Goal: Information Seeking & Learning: Check status

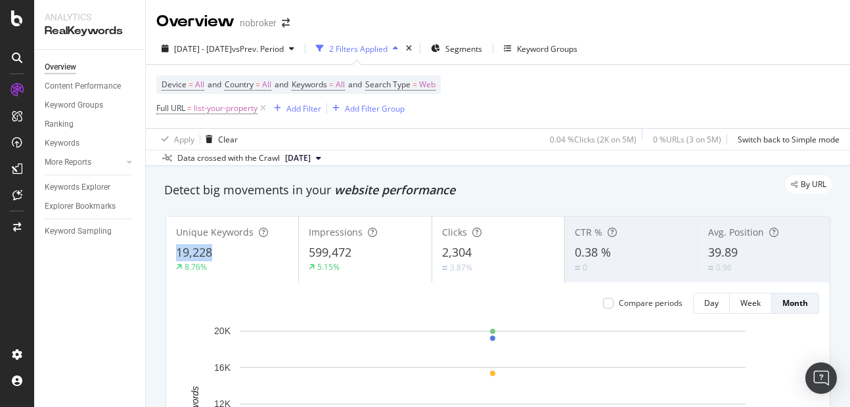
copy span "19,228"
drag, startPoint x: 177, startPoint y: 248, endPoint x: 219, endPoint y: 251, distance: 42.2
click at [219, 251] on div "19,228" at bounding box center [232, 252] width 112 height 17
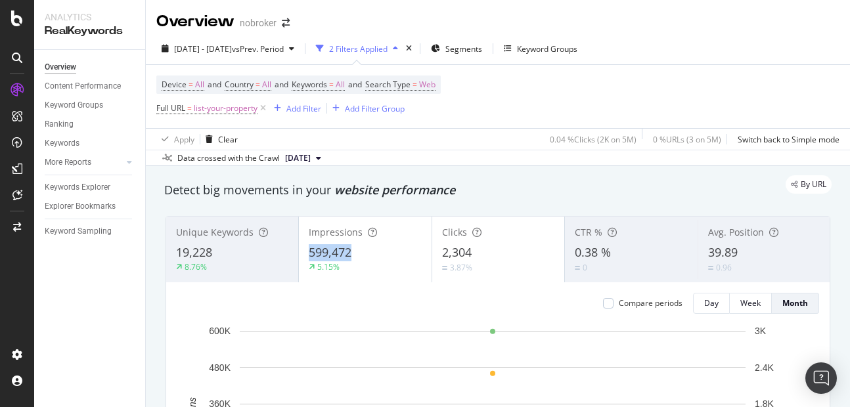
copy span "599,472"
drag, startPoint x: 302, startPoint y: 257, endPoint x: 348, endPoint y: 247, distance: 47.7
click at [348, 247] on div "Impressions 599,472 5.15%" at bounding box center [365, 249] width 132 height 59
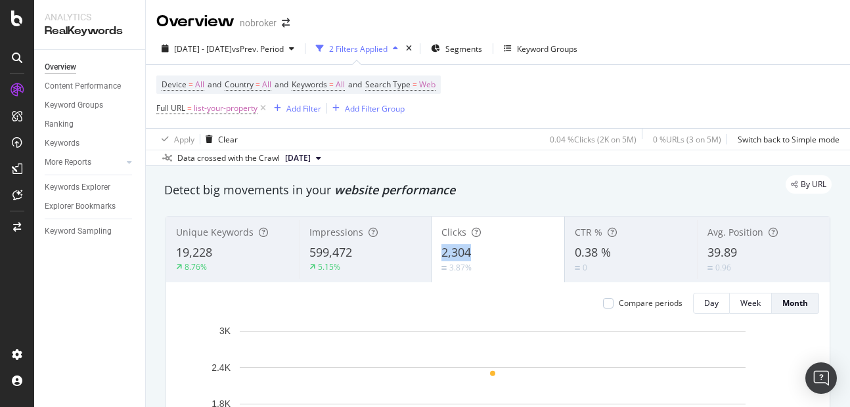
copy span "2,304"
drag, startPoint x: 430, startPoint y: 254, endPoint x: 480, endPoint y: 258, distance: 50.8
click at [480, 258] on div "Clicks 2,304 3.87%" at bounding box center [498, 249] width 133 height 59
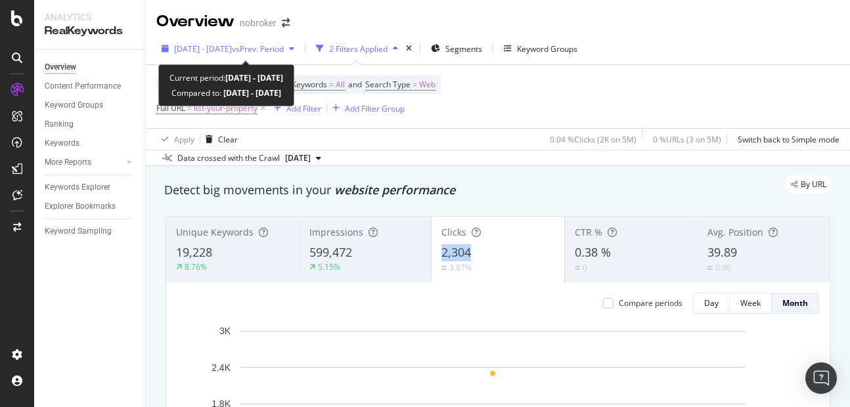
click at [206, 46] on span "[DATE] - [DATE]" at bounding box center [203, 48] width 58 height 11
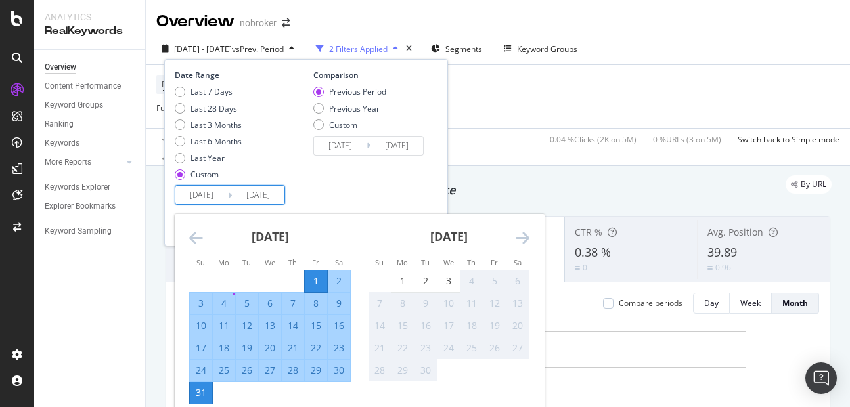
click at [209, 198] on input "[DATE]" at bounding box center [201, 195] width 53 height 18
click at [402, 272] on div "1" at bounding box center [403, 282] width 22 height 22
type input "[DATE]"
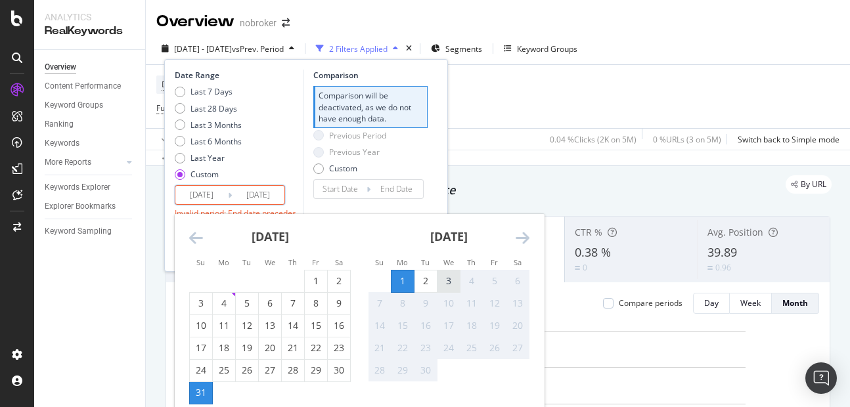
click at [455, 280] on div "3" at bounding box center [449, 281] width 22 height 13
type input "[DATE]"
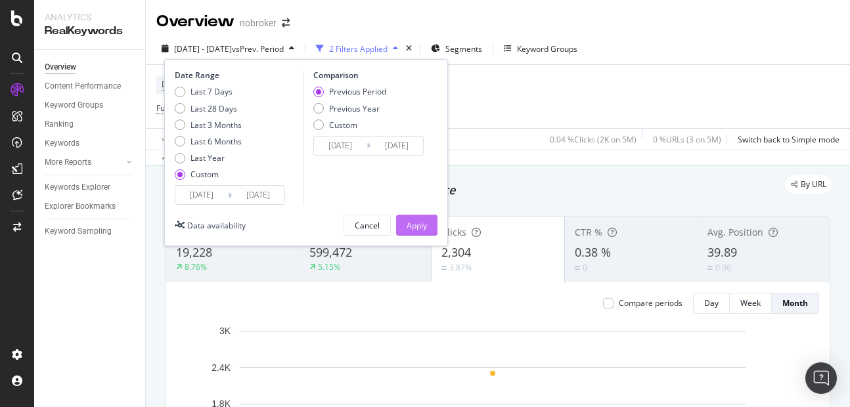
click at [424, 235] on div "Apply" at bounding box center [417, 226] width 20 height 20
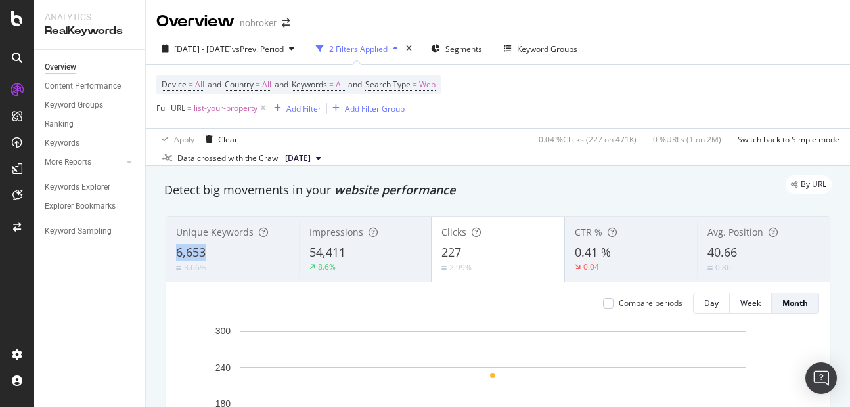
copy span "6,653"
drag, startPoint x: 168, startPoint y: 253, endPoint x: 241, endPoint y: 249, distance: 73.7
click at [241, 249] on div "Unique Keywords 6,653 3.66%" at bounding box center [232, 249] width 133 height 59
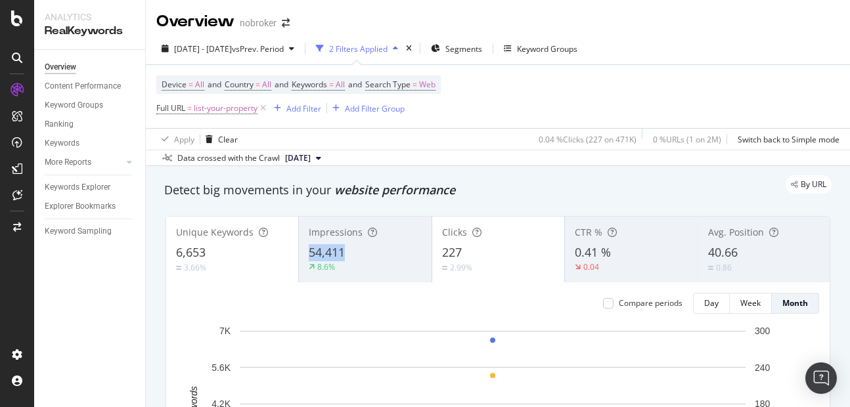
copy span "54,411"
drag, startPoint x: 305, startPoint y: 246, endPoint x: 348, endPoint y: 247, distance: 42.7
click at [348, 247] on div "Impressions 54,411 8.6%" at bounding box center [365, 249] width 132 height 59
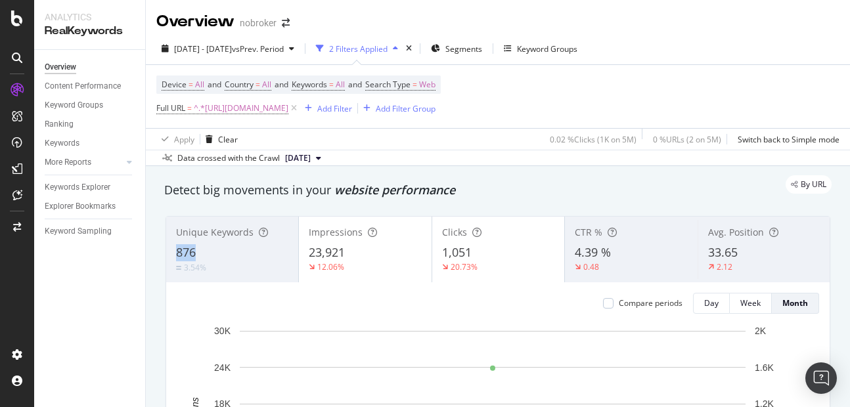
copy span "876"
drag, startPoint x: 175, startPoint y: 246, endPoint x: 210, endPoint y: 257, distance: 35.7
click at [210, 257] on div "Unique Keywords 876 3.54%" at bounding box center [232, 249] width 132 height 59
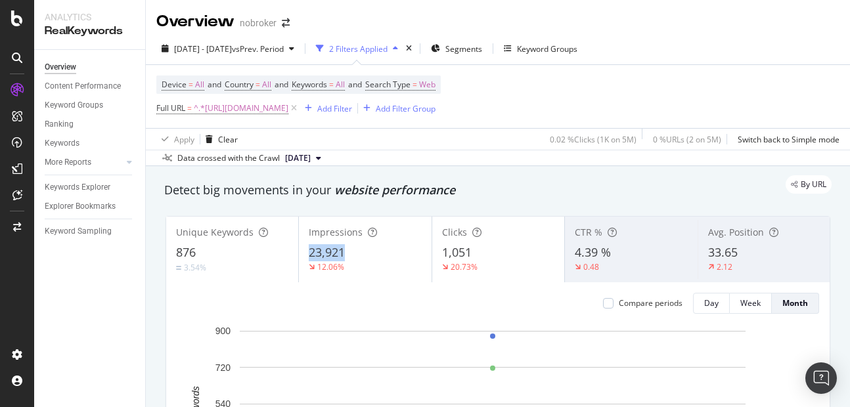
copy span "23,921"
drag, startPoint x: 305, startPoint y: 250, endPoint x: 359, endPoint y: 247, distance: 53.9
click at [359, 247] on div "Impressions 23,921 12.06%" at bounding box center [365, 249] width 132 height 59
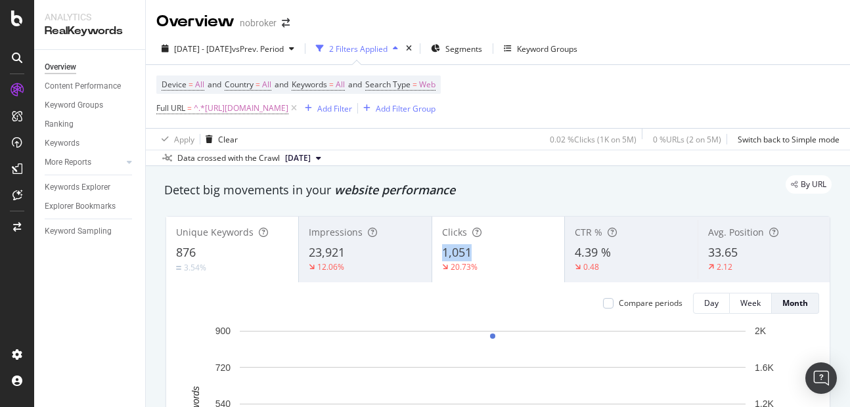
copy span "1,051"
drag, startPoint x: 438, startPoint y: 252, endPoint x: 496, endPoint y: 248, distance: 58.6
click at [496, 248] on div "1,051" at bounding box center [498, 252] width 112 height 17
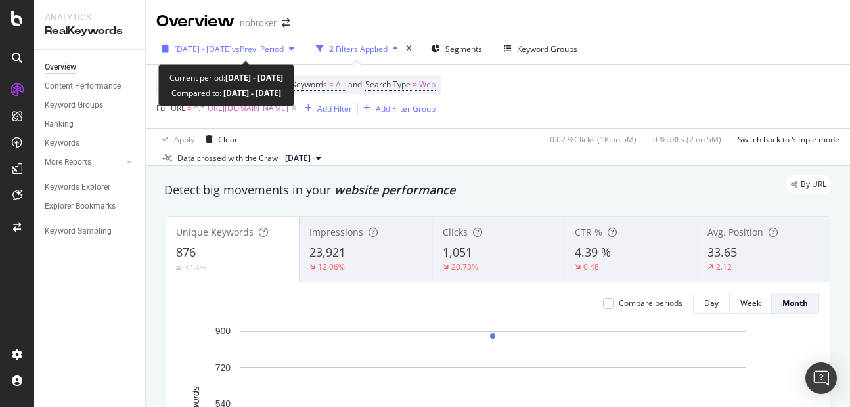
click at [221, 52] on span "[DATE] - [DATE]" at bounding box center [203, 48] width 58 height 11
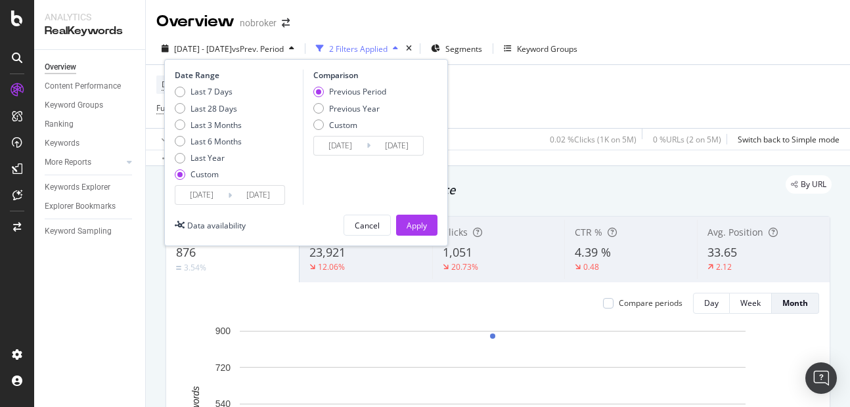
click at [206, 192] on input "[DATE]" at bounding box center [201, 195] width 53 height 18
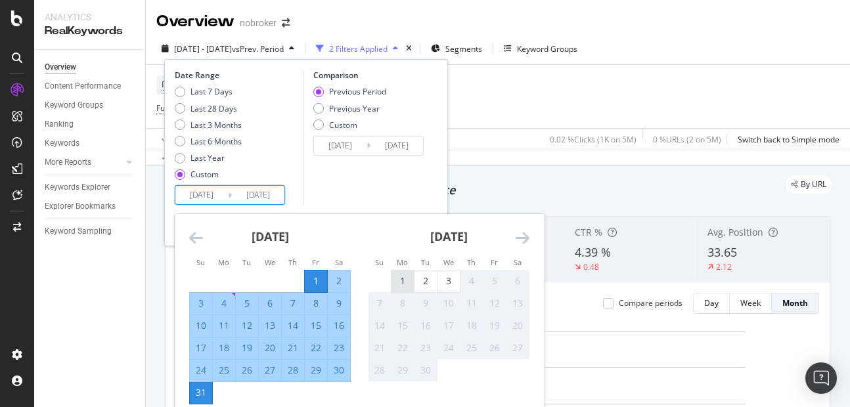
click at [413, 273] on div "1" at bounding box center [403, 282] width 22 height 22
type input "[DATE]"
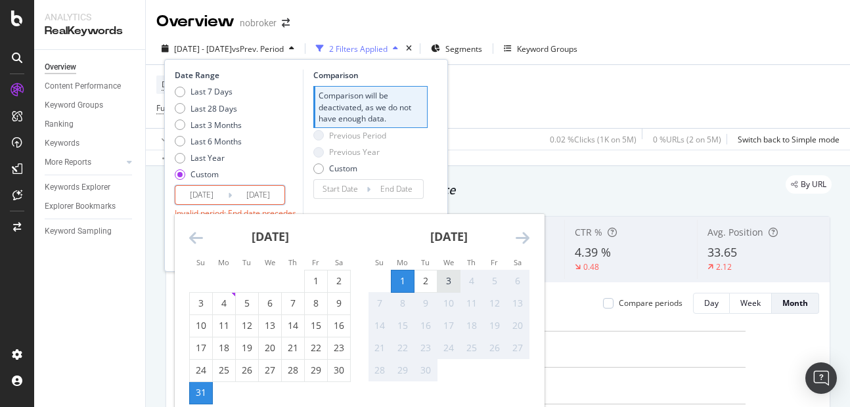
click at [444, 281] on div "3" at bounding box center [449, 281] width 22 height 13
type input "[DATE]"
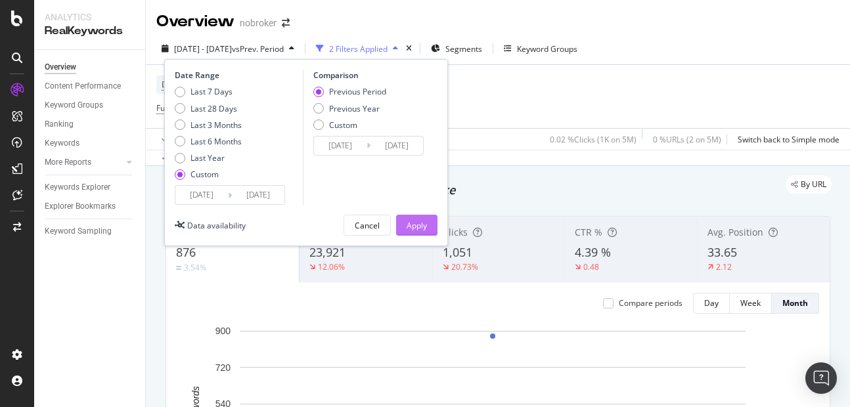
click at [422, 225] on div "Apply" at bounding box center [417, 225] width 20 height 11
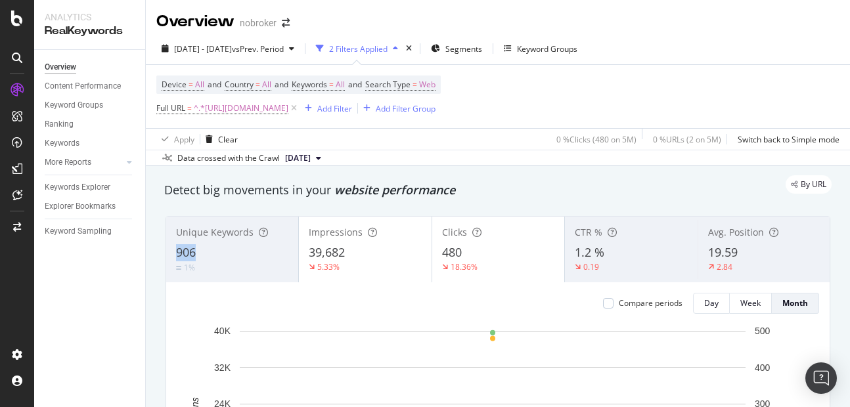
copy span "906"
drag, startPoint x: 168, startPoint y: 248, endPoint x: 216, endPoint y: 248, distance: 48.0
click at [216, 248] on div "Unique Keywords 906 1%" at bounding box center [232, 249] width 132 height 59
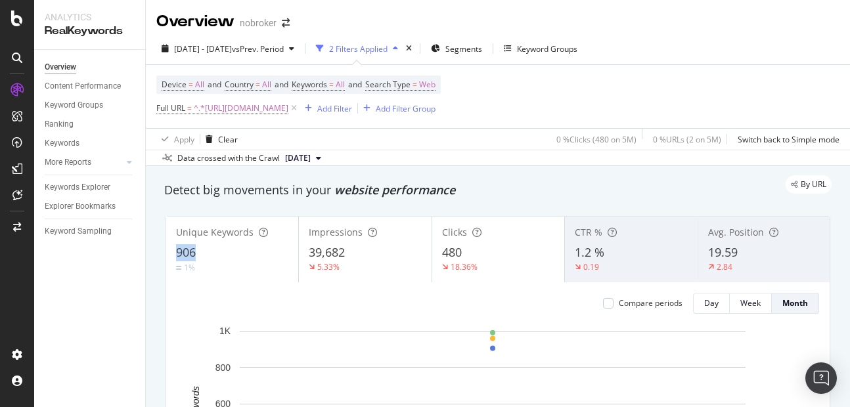
copy span "906"
drag, startPoint x: 172, startPoint y: 248, endPoint x: 208, endPoint y: 250, distance: 36.2
click at [208, 250] on div "Unique Keywords 906 1%" at bounding box center [232, 249] width 132 height 59
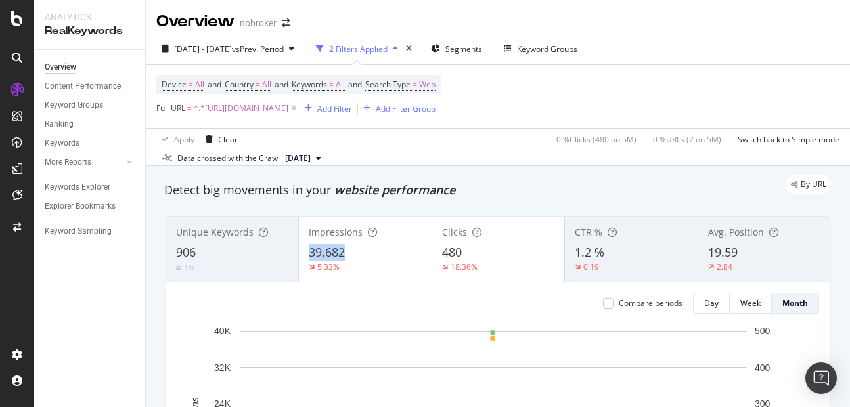
copy span "39,682"
drag, startPoint x: 302, startPoint y: 253, endPoint x: 345, endPoint y: 257, distance: 42.9
click at [345, 257] on div "Impressions 39,682 5.33%" at bounding box center [365, 249] width 132 height 59
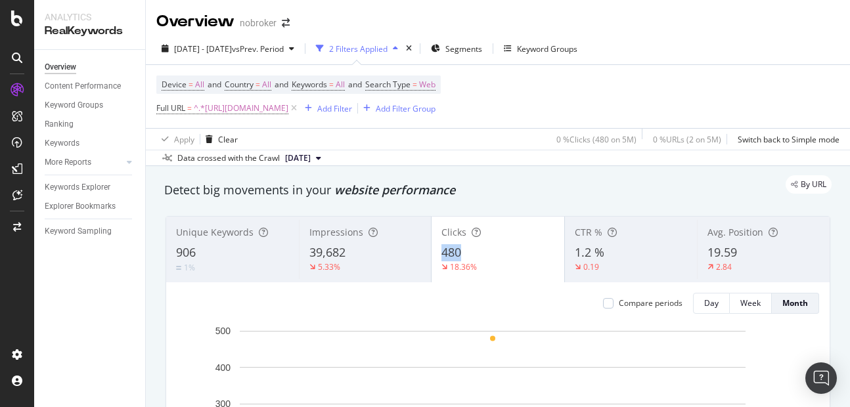
copy span "480"
drag, startPoint x: 430, startPoint y: 250, endPoint x: 472, endPoint y: 251, distance: 42.1
click at [472, 251] on div "Clicks 480 18.36%" at bounding box center [498, 249] width 133 height 59
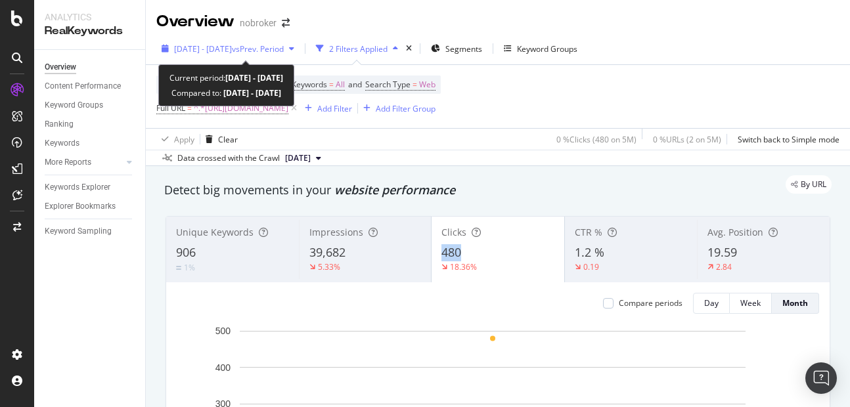
click at [204, 43] on span "[DATE] - [DATE]" at bounding box center [203, 48] width 58 height 11
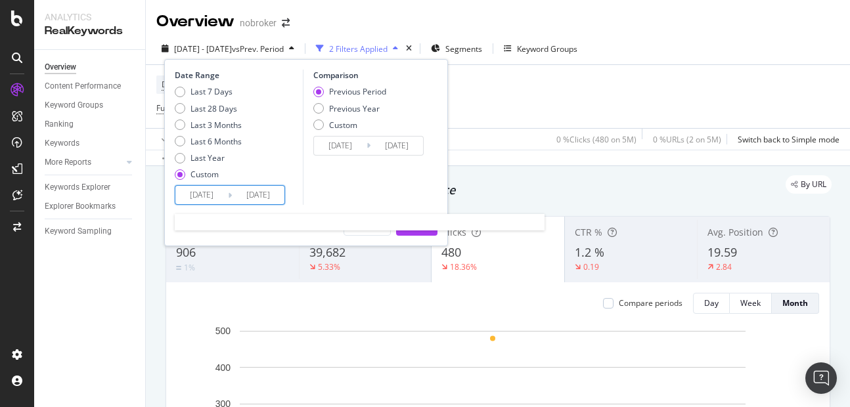
click at [205, 192] on input "[DATE]" at bounding box center [201, 195] width 53 height 18
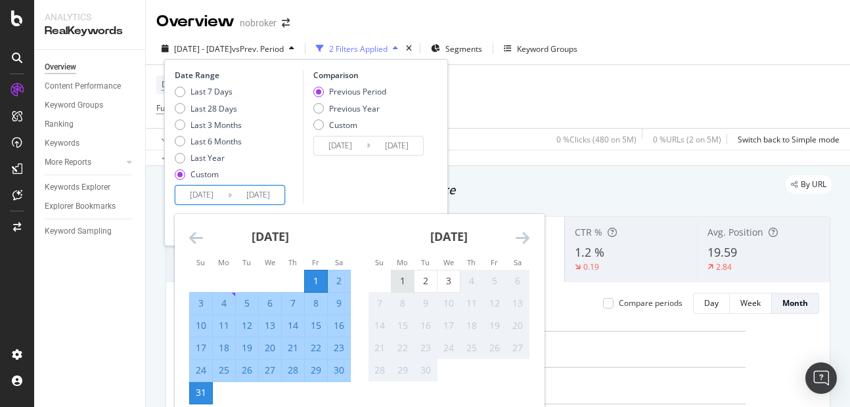
click at [411, 276] on div "1" at bounding box center [403, 281] width 22 height 13
type input "[DATE]"
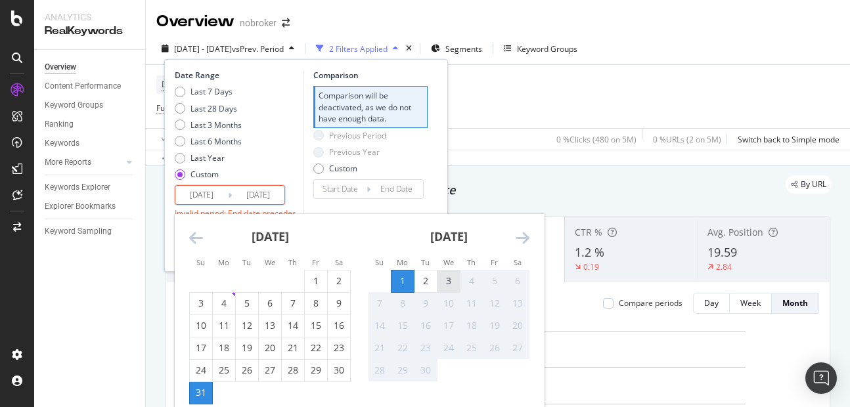
click at [441, 279] on div "3" at bounding box center [449, 281] width 22 height 13
type input "[DATE]"
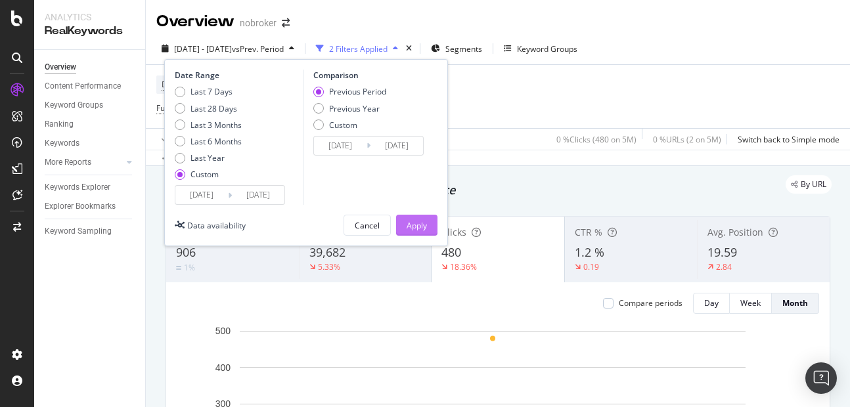
click at [413, 231] on div "Apply" at bounding box center [417, 225] width 20 height 11
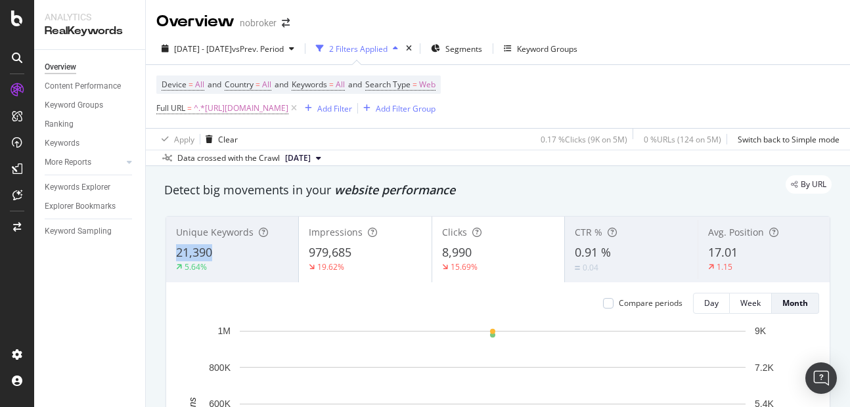
copy span "21,390"
drag, startPoint x: 175, startPoint y: 250, endPoint x: 221, endPoint y: 251, distance: 46.7
click at [221, 251] on div "Unique Keywords 21,390 5.64%" at bounding box center [232, 249] width 132 height 59
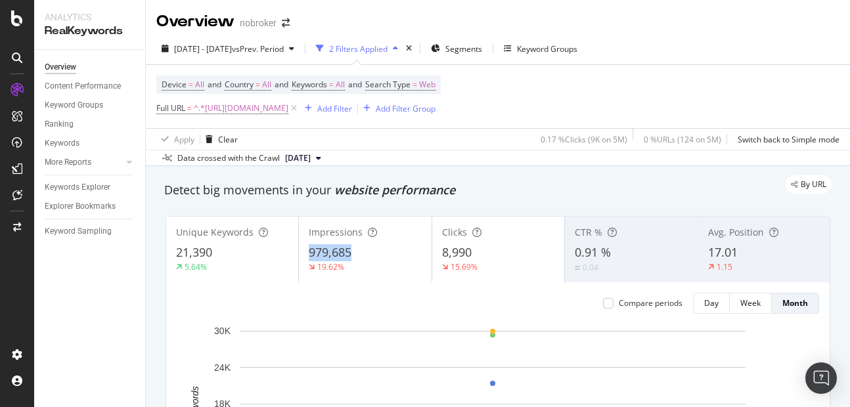
copy span "979,685"
drag, startPoint x: 303, startPoint y: 250, endPoint x: 363, endPoint y: 254, distance: 59.9
click at [363, 254] on div "Impressions 979,685 19.62%" at bounding box center [365, 249] width 132 height 59
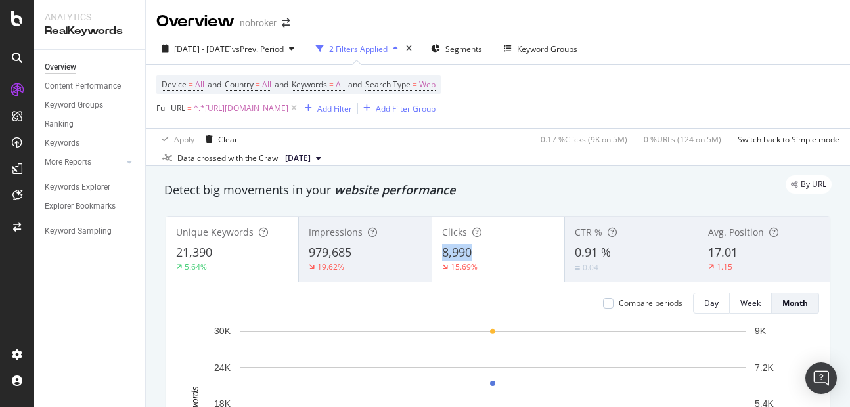
copy span "8,990"
drag, startPoint x: 438, startPoint y: 252, endPoint x: 478, endPoint y: 253, distance: 39.4
click at [478, 253] on div "8,990" at bounding box center [498, 252] width 112 height 17
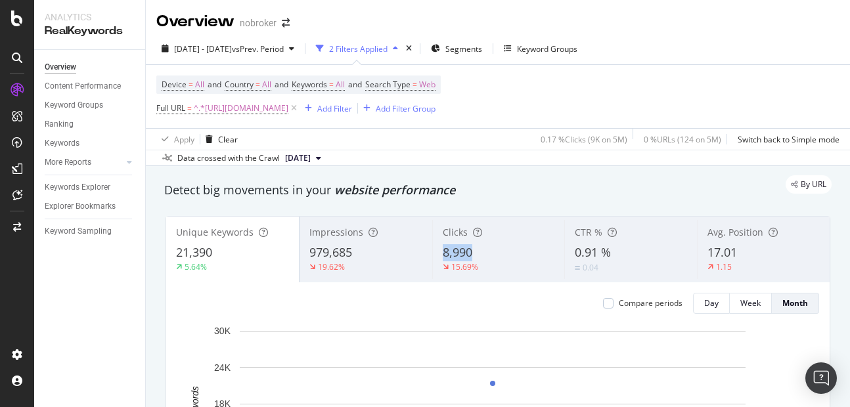
copy span "8,990"
drag, startPoint x: 432, startPoint y: 253, endPoint x: 475, endPoint y: 258, distance: 43.6
click at [475, 258] on div "Clicks 8,990 15.69%" at bounding box center [498, 249] width 133 height 59
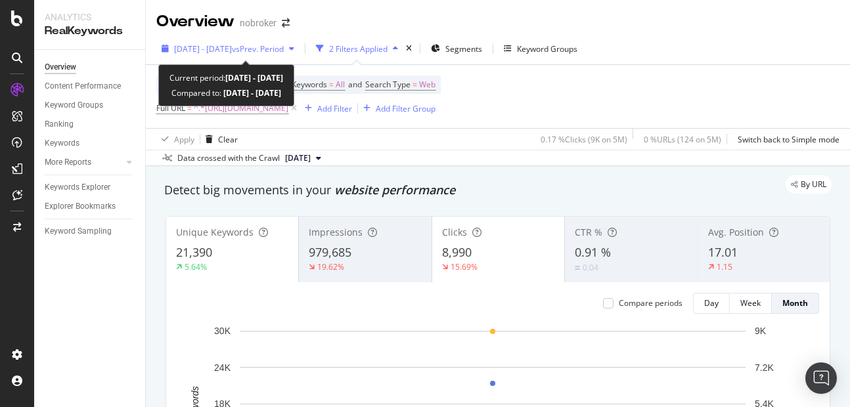
click at [195, 43] on span "[DATE] - [DATE]" at bounding box center [203, 48] width 58 height 11
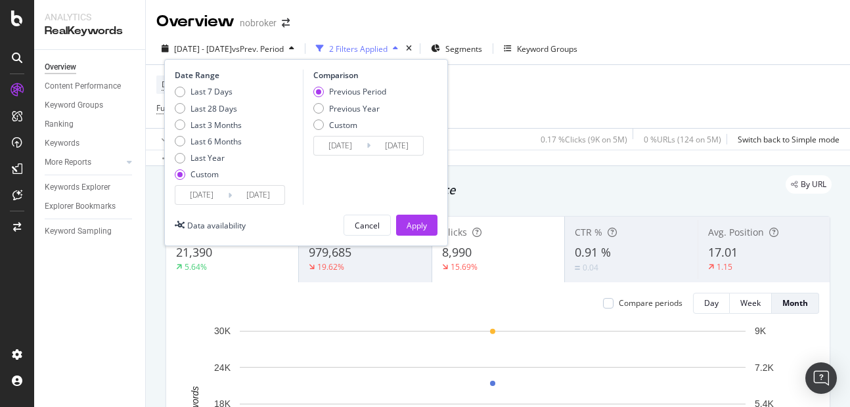
click at [201, 196] on input "[DATE]" at bounding box center [201, 195] width 53 height 18
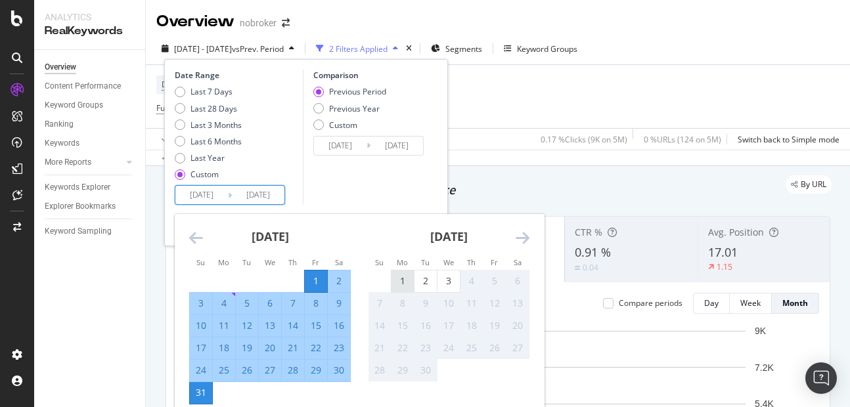
click at [407, 272] on div "1" at bounding box center [403, 282] width 22 height 22
type input "[DATE]"
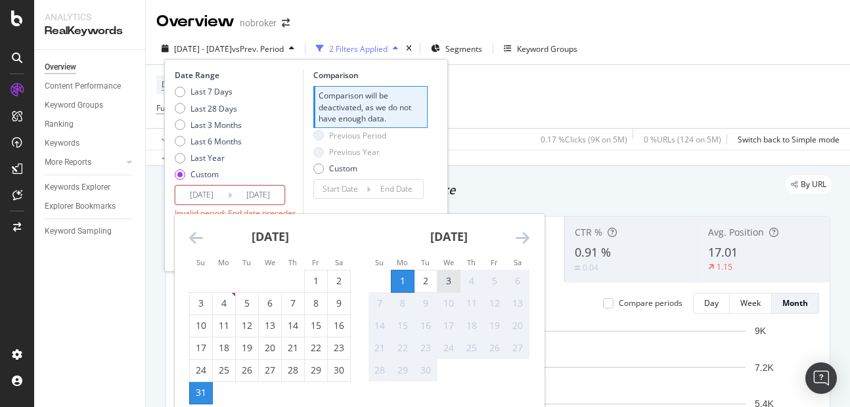
click at [457, 283] on div "3" at bounding box center [449, 281] width 22 height 13
type input "[DATE]"
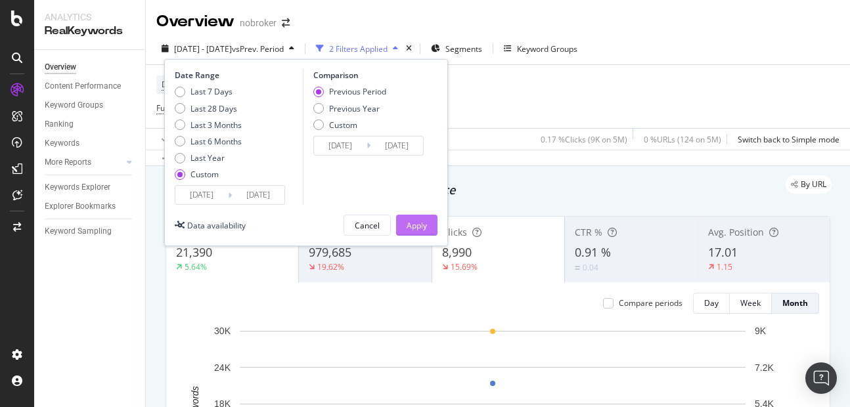
click at [419, 223] on div "Apply" at bounding box center [417, 225] width 20 height 11
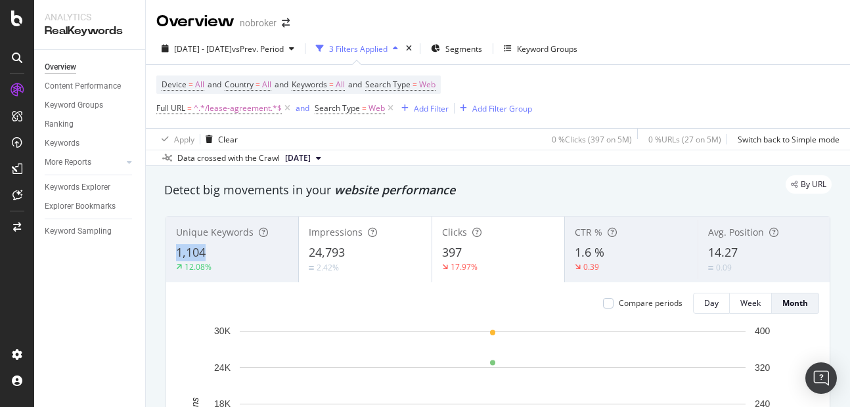
copy span "1,104"
drag, startPoint x: 172, startPoint y: 246, endPoint x: 237, endPoint y: 254, distance: 64.9
click at [237, 254] on div "Unique Keywords 1,104 12.08%" at bounding box center [232, 249] width 132 height 59
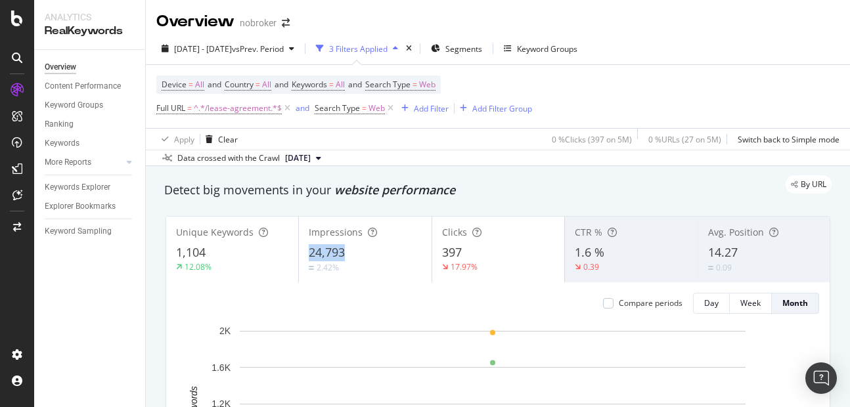
copy span "24,793"
drag, startPoint x: 307, startPoint y: 251, endPoint x: 374, endPoint y: 254, distance: 67.1
click at [374, 254] on div "24,793" at bounding box center [365, 252] width 112 height 17
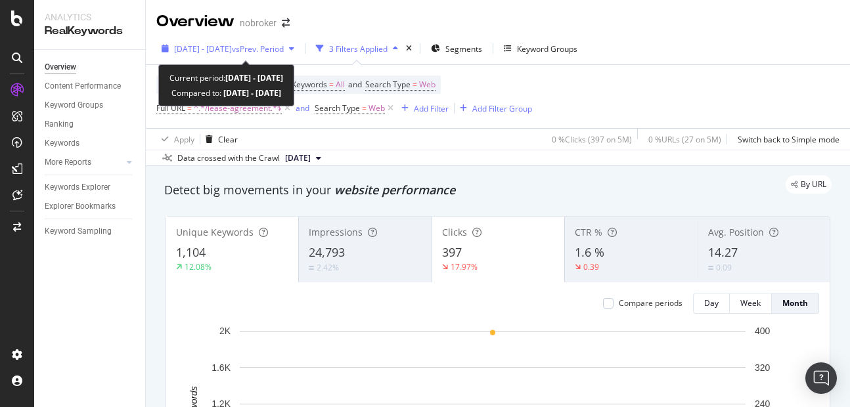
click at [200, 49] on span "[DATE] - [DATE]" at bounding box center [203, 48] width 58 height 11
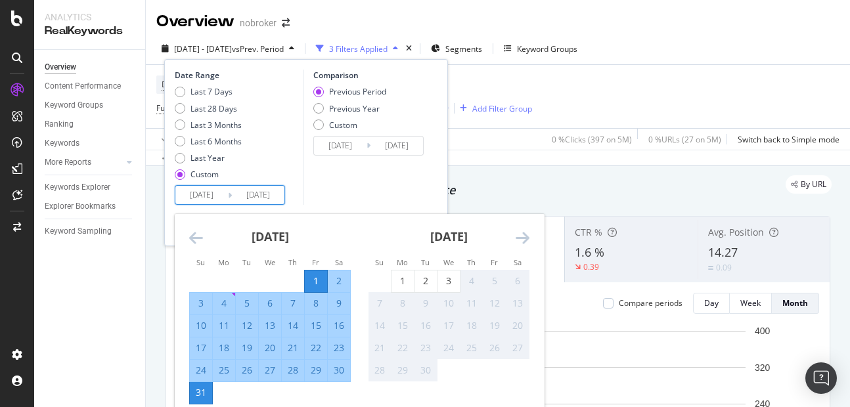
click at [200, 196] on input "[DATE]" at bounding box center [201, 195] width 53 height 18
click at [392, 279] on div "1" at bounding box center [403, 281] width 22 height 13
type input "[DATE]"
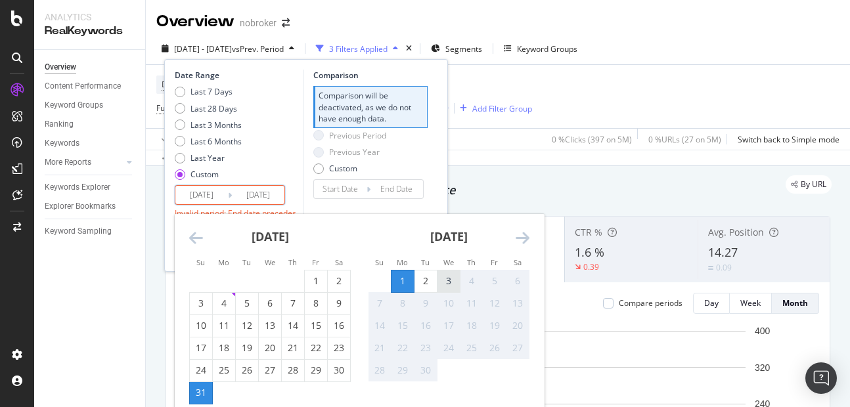
click at [447, 278] on div "3" at bounding box center [449, 281] width 22 height 13
type input "[DATE]"
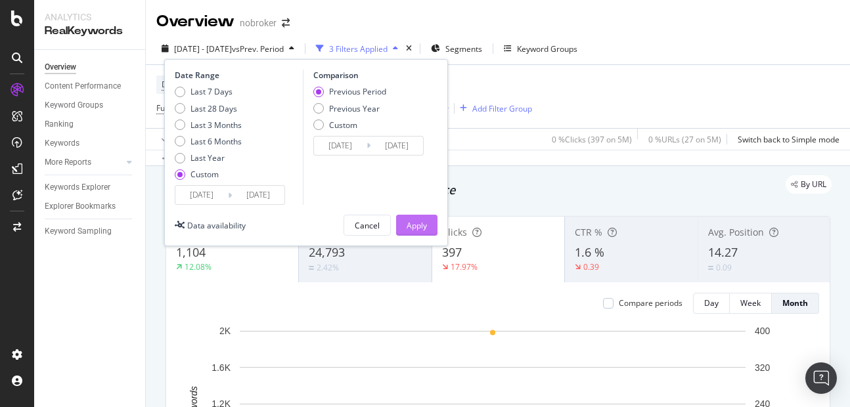
click at [413, 227] on div "Apply" at bounding box center [417, 225] width 20 height 11
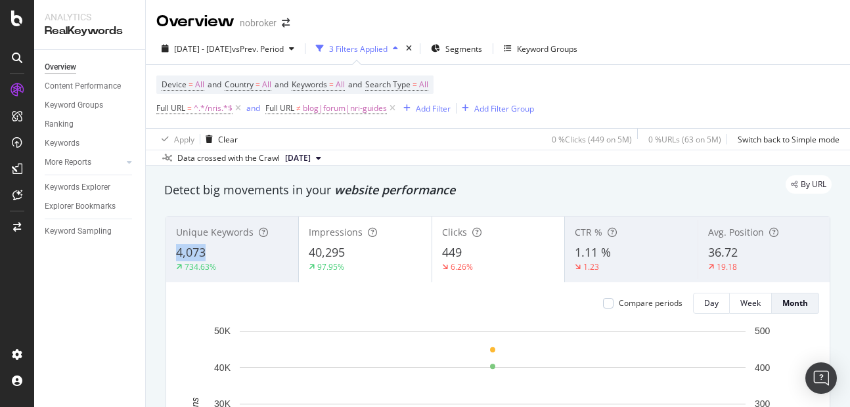
copy span "4,073"
drag, startPoint x: 176, startPoint y: 249, endPoint x: 228, endPoint y: 249, distance: 51.9
click at [228, 249] on div "4,073" at bounding box center [232, 252] width 112 height 17
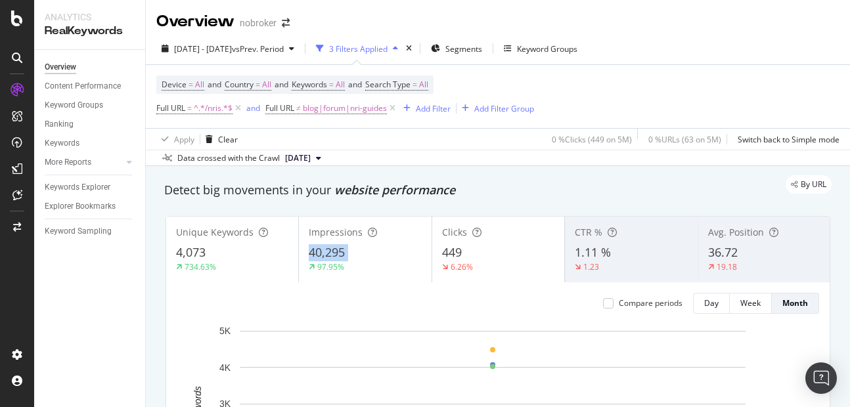
copy div "40,295"
drag, startPoint x: 302, startPoint y: 254, endPoint x: 360, endPoint y: 262, distance: 58.4
click at [360, 262] on div "Impressions 40,295 97.95%" at bounding box center [365, 249] width 132 height 59
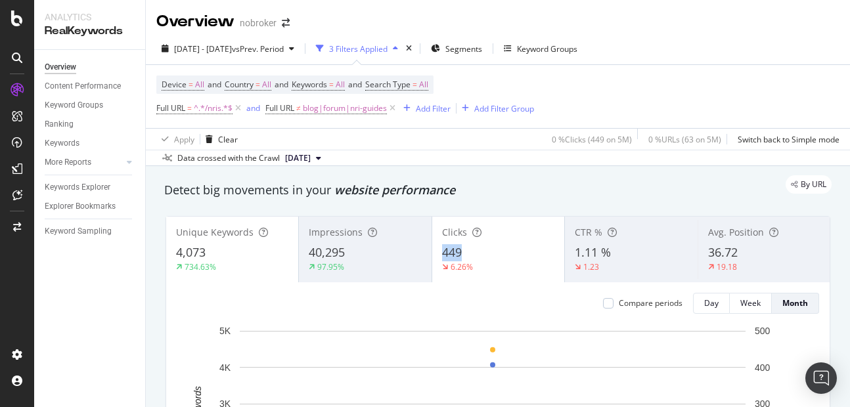
copy span "449"
drag, startPoint x: 433, startPoint y: 252, endPoint x: 476, endPoint y: 256, distance: 43.6
click at [476, 256] on div "Clicks 449 6.26%" at bounding box center [498, 249] width 132 height 59
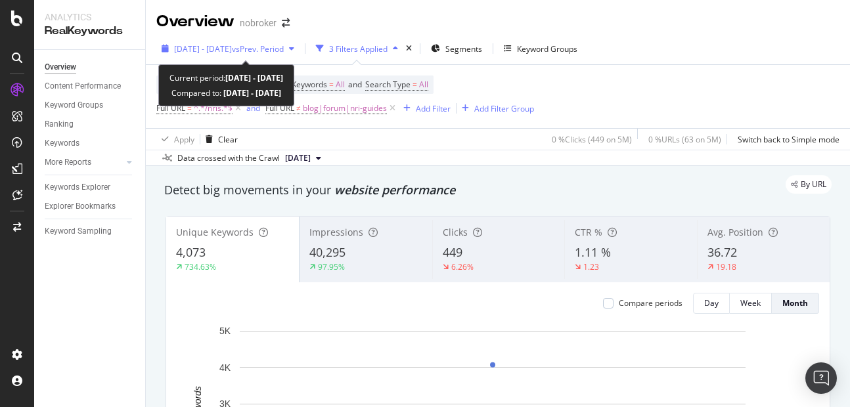
click at [198, 50] on span "[DATE] - [DATE]" at bounding box center [203, 48] width 58 height 11
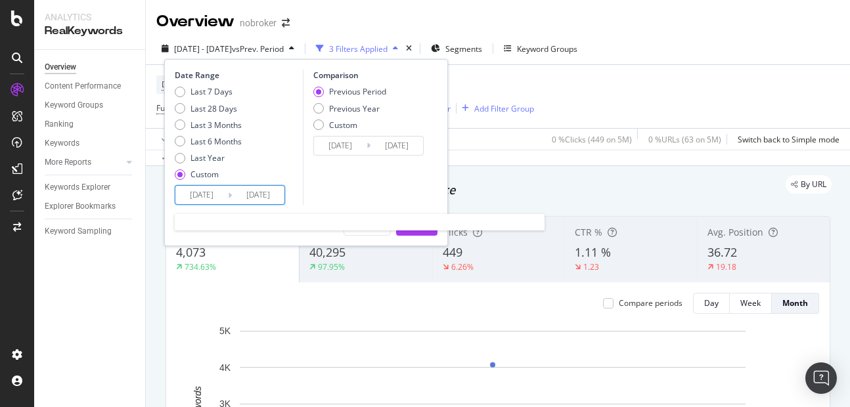
click at [201, 193] on input "[DATE]" at bounding box center [201, 195] width 53 height 18
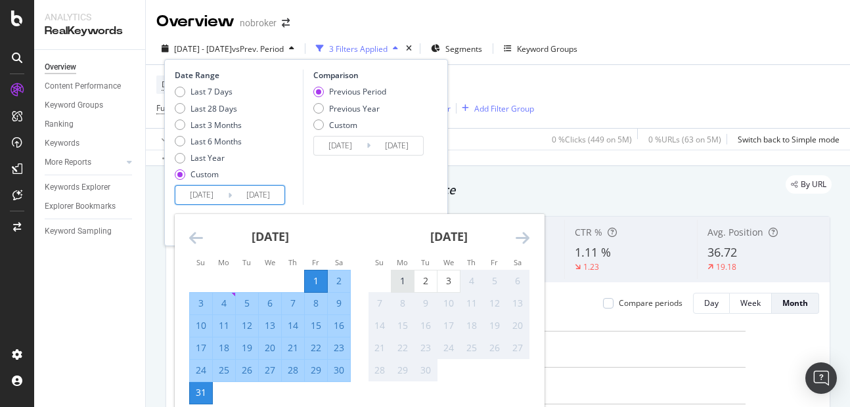
click at [401, 281] on div "1" at bounding box center [403, 281] width 22 height 13
type input "[DATE]"
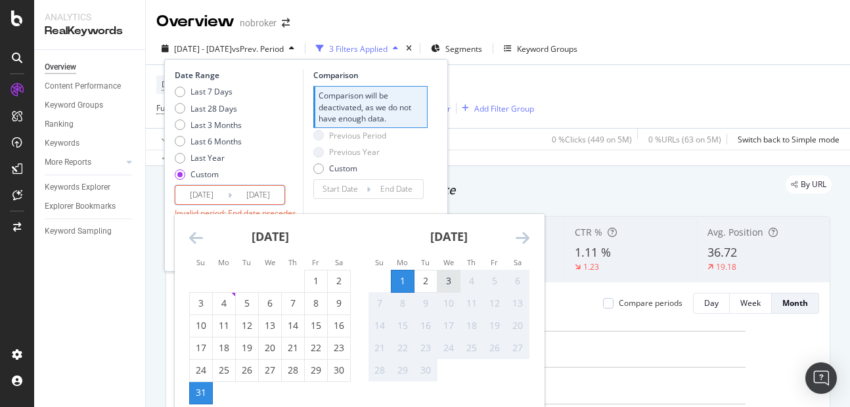
click at [448, 279] on div "3" at bounding box center [449, 281] width 22 height 13
type input "[DATE]"
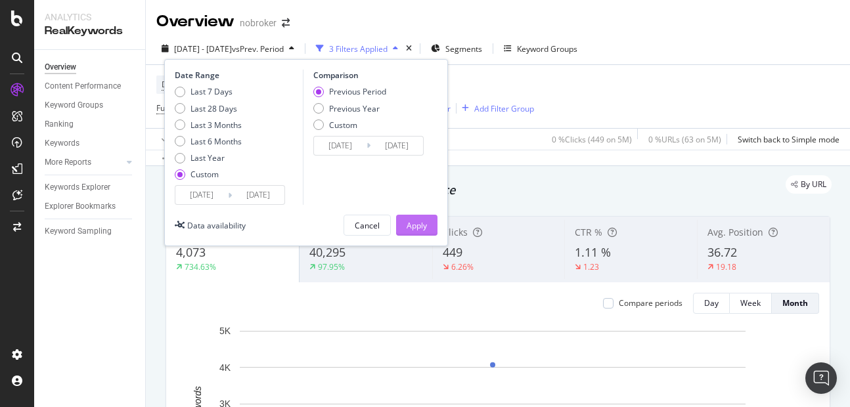
click at [407, 229] on div "Apply" at bounding box center [417, 225] width 20 height 11
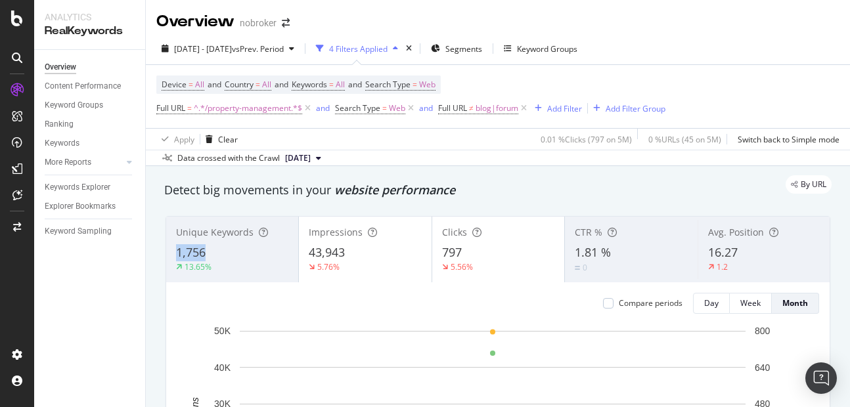
copy span "1,756"
drag, startPoint x: 177, startPoint y: 254, endPoint x: 228, endPoint y: 257, distance: 50.7
click at [228, 257] on div "1,756" at bounding box center [232, 252] width 112 height 17
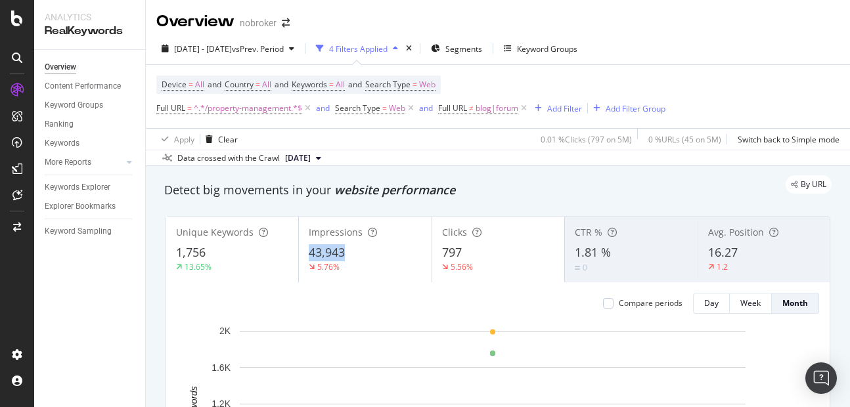
copy span "43,943"
drag, startPoint x: 307, startPoint y: 254, endPoint x: 368, endPoint y: 252, distance: 61.2
click at [368, 252] on div "43,943" at bounding box center [365, 252] width 112 height 17
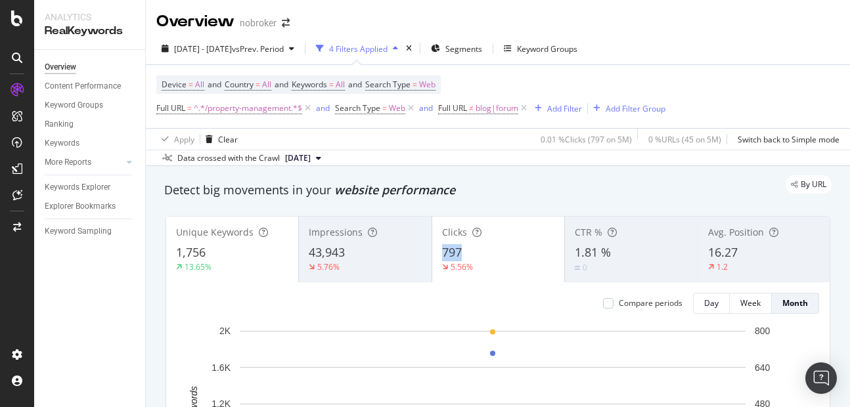
copy span "797"
drag, startPoint x: 433, startPoint y: 250, endPoint x: 457, endPoint y: 255, distance: 24.7
click at [457, 255] on div "Clicks 797 5.56%" at bounding box center [498, 249] width 132 height 59
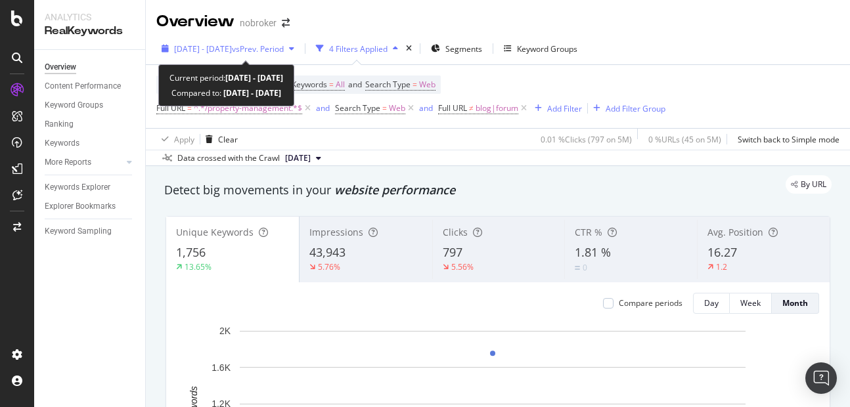
click at [219, 46] on span "[DATE] - [DATE]" at bounding box center [203, 48] width 58 height 11
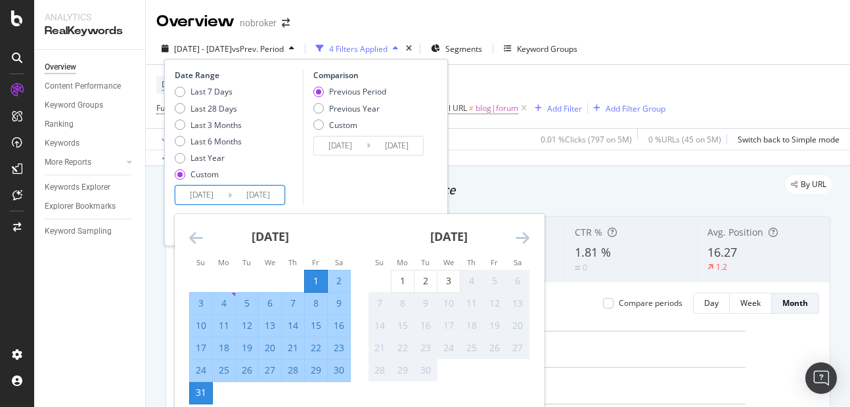
click at [205, 192] on input "[DATE]" at bounding box center [201, 195] width 53 height 18
click at [392, 278] on div "1" at bounding box center [403, 281] width 22 height 13
type input "[DATE]"
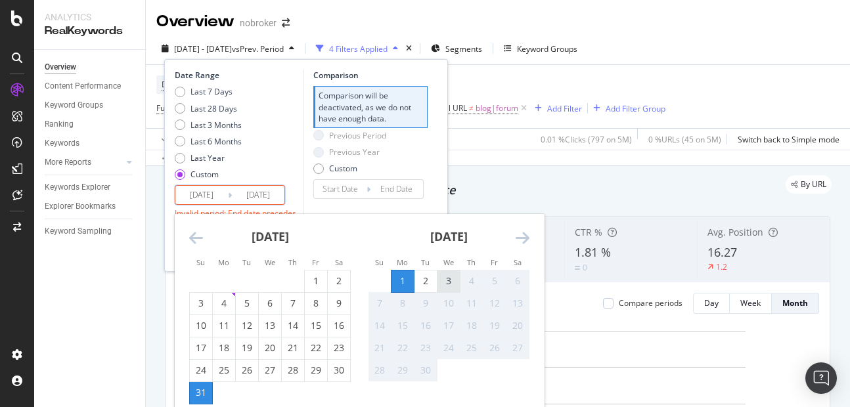
click at [451, 286] on div "3" at bounding box center [449, 281] width 22 height 13
type input "[DATE]"
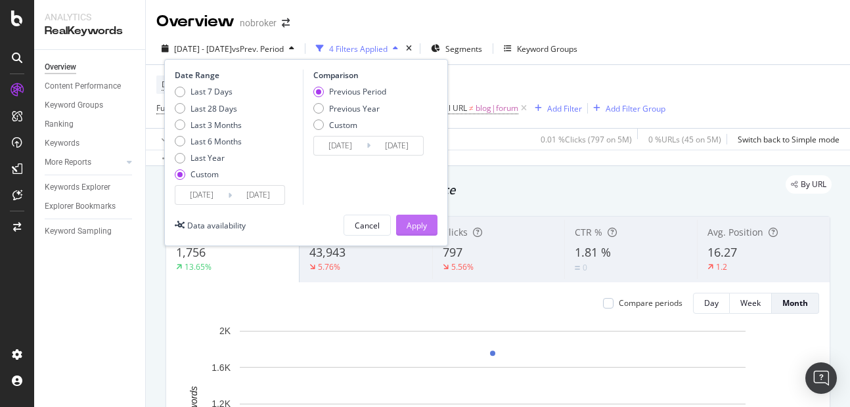
click at [407, 225] on div "Apply" at bounding box center [417, 225] width 20 height 11
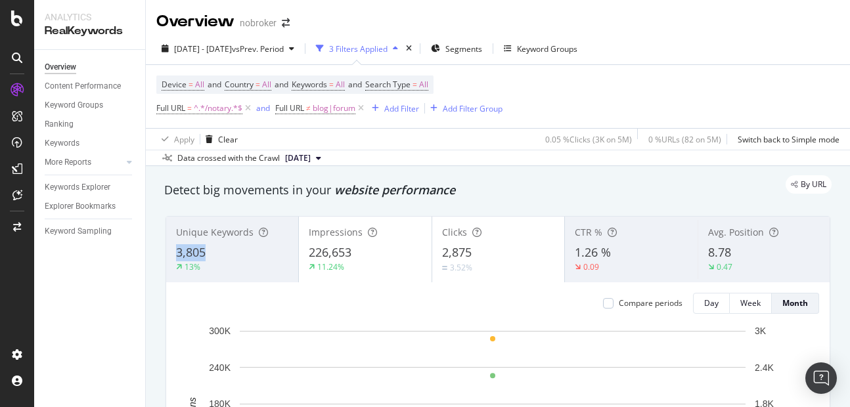
copy span "3,805"
drag, startPoint x: 174, startPoint y: 251, endPoint x: 206, endPoint y: 256, distance: 32.6
click at [206, 256] on div "Unique Keywords 3,805 13%" at bounding box center [232, 249] width 132 height 59
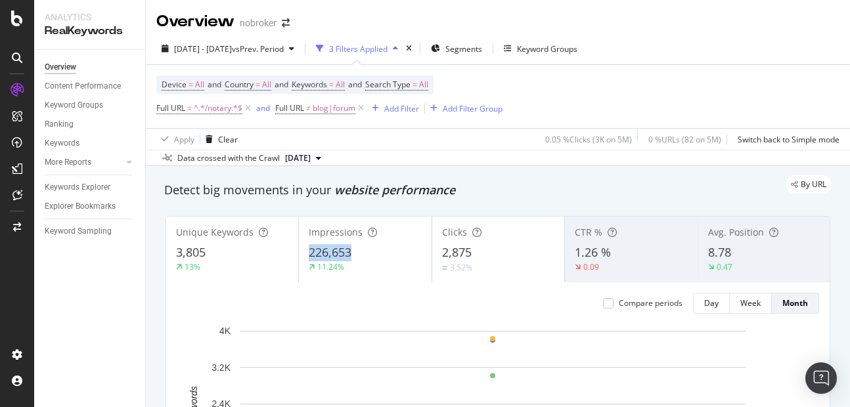
copy span "226,653"
drag, startPoint x: 307, startPoint y: 253, endPoint x: 365, endPoint y: 260, distance: 58.2
click at [365, 260] on div "226,653" at bounding box center [365, 252] width 112 height 17
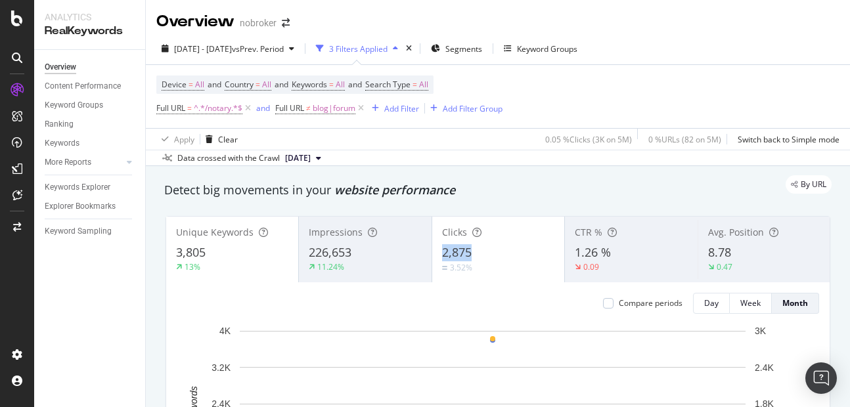
copy span "2,875"
drag, startPoint x: 434, startPoint y: 242, endPoint x: 478, endPoint y: 252, distance: 45.8
click at [478, 252] on div "Clicks 2,875 3.52%" at bounding box center [498, 249] width 132 height 59
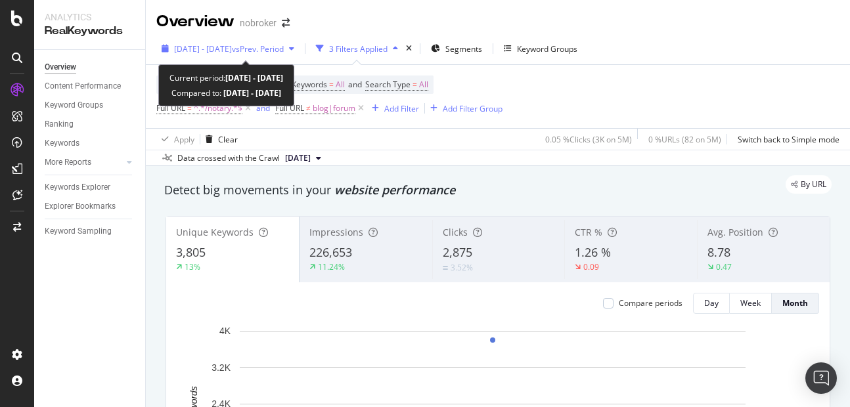
click at [232, 47] on span "[DATE] - [DATE]" at bounding box center [203, 48] width 58 height 11
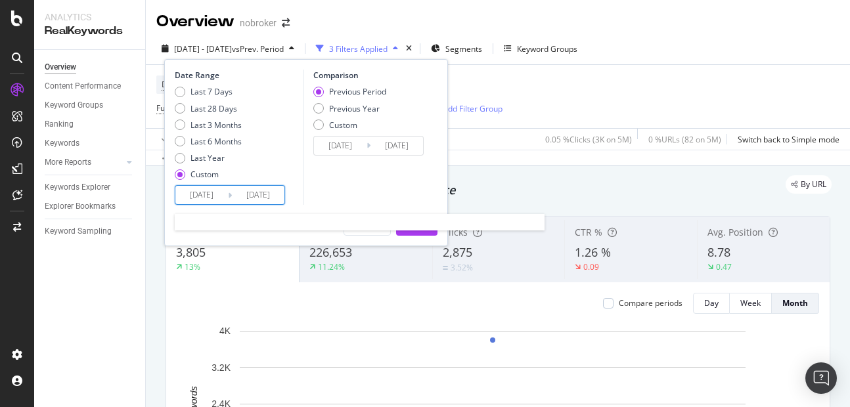
click at [206, 194] on input "[DATE]" at bounding box center [201, 195] width 53 height 18
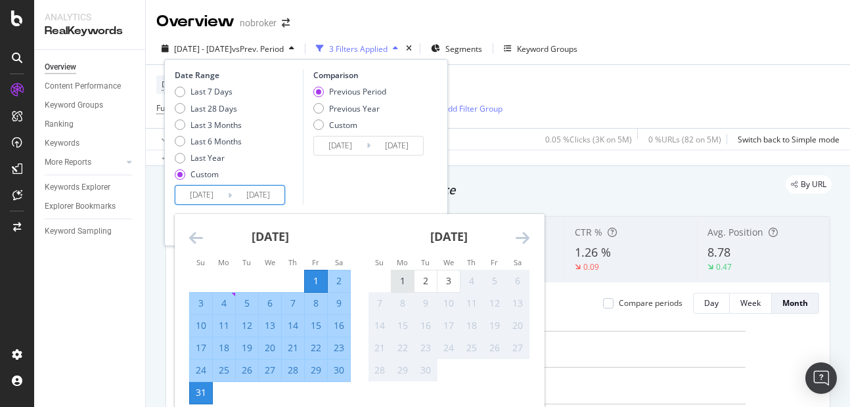
click at [407, 284] on div "1" at bounding box center [403, 281] width 22 height 13
type input "[DATE]"
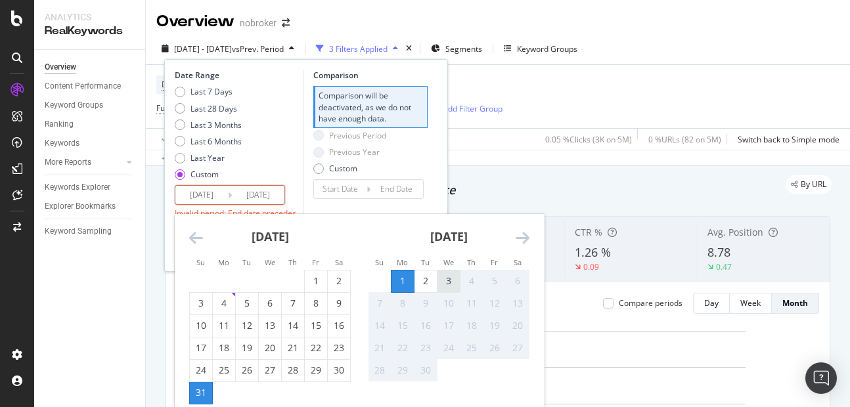
click at [445, 288] on div "3" at bounding box center [449, 282] width 22 height 22
type input "[DATE]"
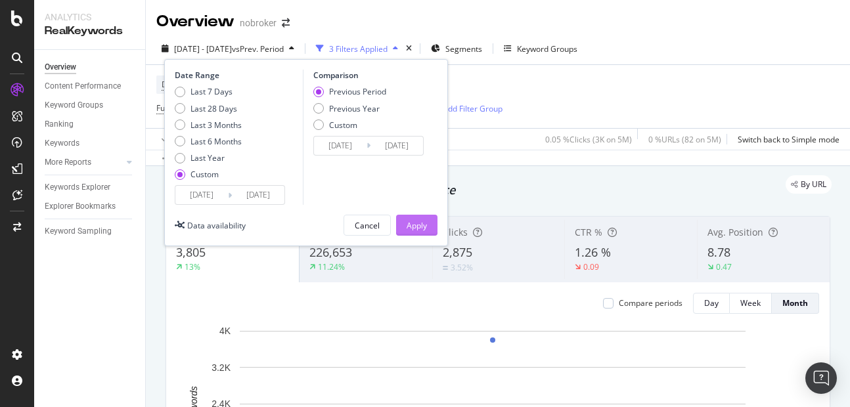
click at [412, 223] on div "Apply" at bounding box center [417, 225] width 20 height 11
